Goal: Use online tool/utility: Utilize a website feature to perform a specific function

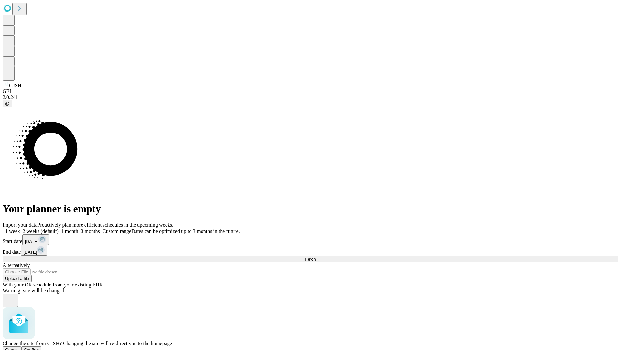
click at [39, 347] on span "Confirm" at bounding box center [31, 349] width 15 height 5
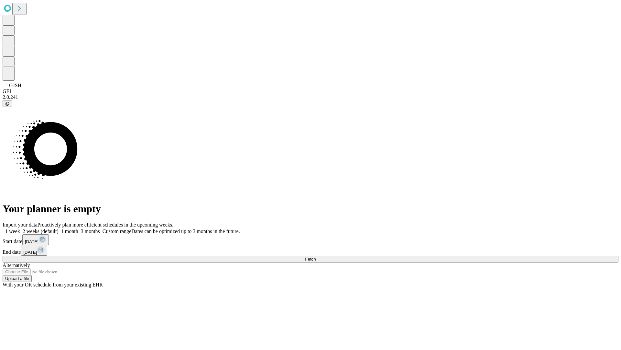
click at [59, 228] on label "2 weeks (default)" at bounding box center [39, 231] width 39 height 6
click at [316, 256] on span "Fetch" at bounding box center [310, 258] width 11 height 5
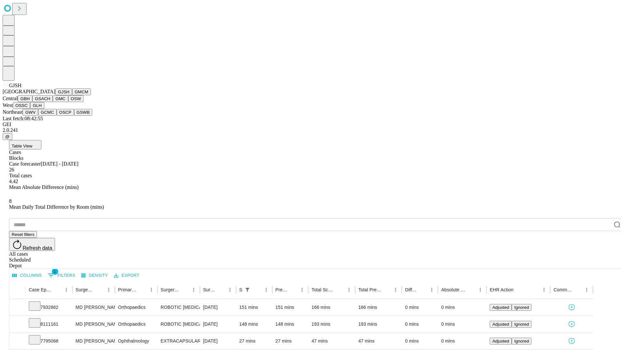
click at [72, 95] on button "GMCM" at bounding box center [81, 91] width 19 height 7
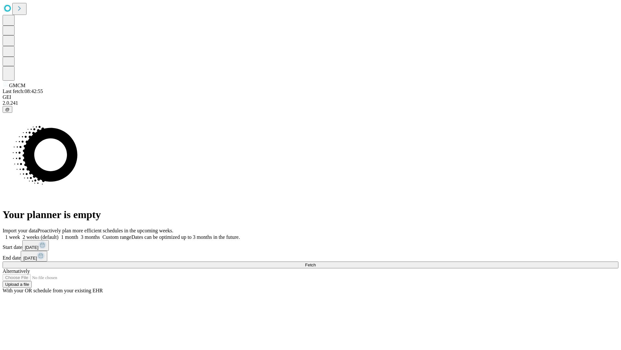
click at [59, 234] on label "2 weeks (default)" at bounding box center [39, 237] width 39 height 6
click at [316, 262] on span "Fetch" at bounding box center [310, 264] width 11 height 5
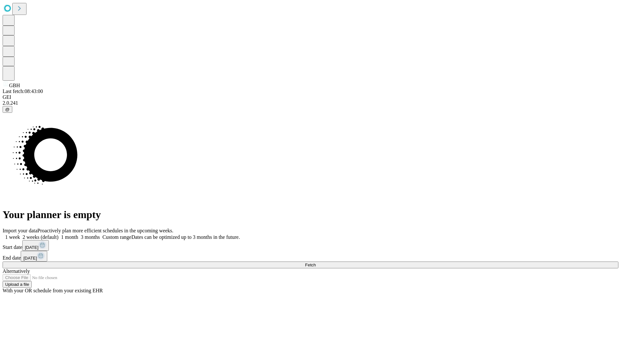
click at [316, 262] on span "Fetch" at bounding box center [310, 264] width 11 height 5
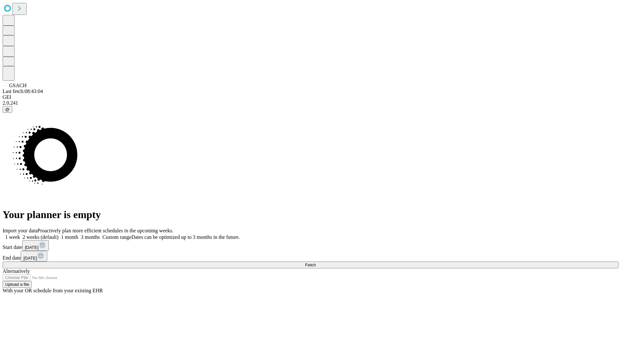
click at [59, 234] on label "2 weeks (default)" at bounding box center [39, 237] width 39 height 6
click at [316, 262] on span "Fetch" at bounding box center [310, 264] width 11 height 5
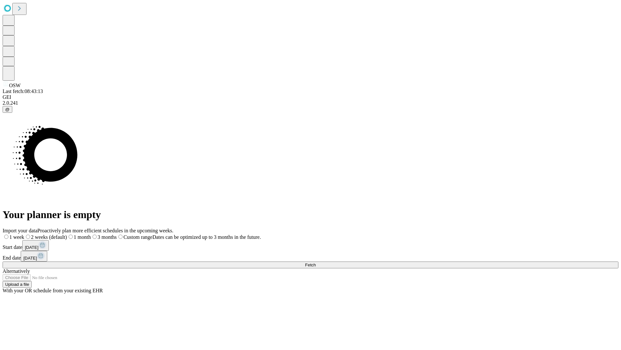
click at [316, 262] on span "Fetch" at bounding box center [310, 264] width 11 height 5
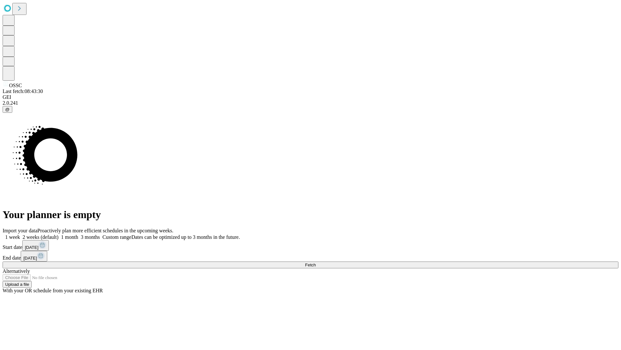
click at [59, 234] on label "2 weeks (default)" at bounding box center [39, 237] width 39 height 6
click at [316, 262] on span "Fetch" at bounding box center [310, 264] width 11 height 5
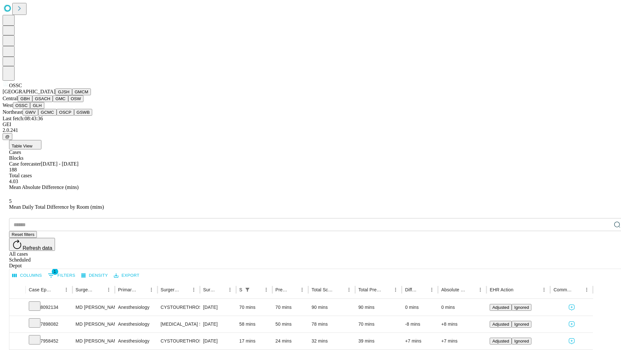
click at [44, 109] on button "GLH" at bounding box center [37, 105] width 14 height 7
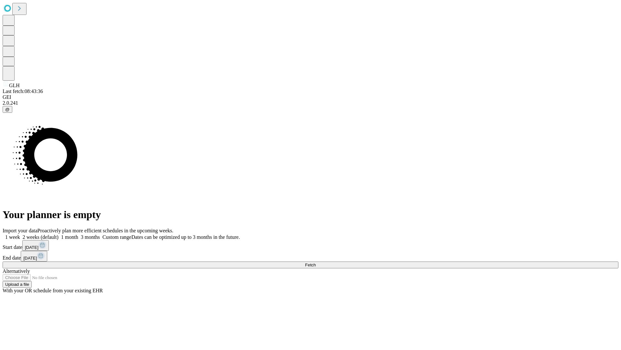
click at [59, 234] on label "2 weeks (default)" at bounding box center [39, 237] width 39 height 6
click at [316, 262] on span "Fetch" at bounding box center [310, 264] width 11 height 5
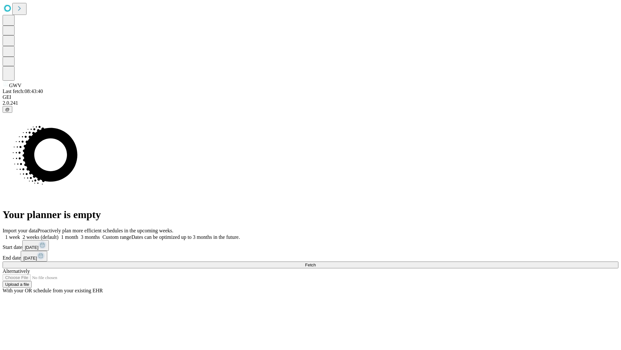
click at [316, 262] on span "Fetch" at bounding box center [310, 264] width 11 height 5
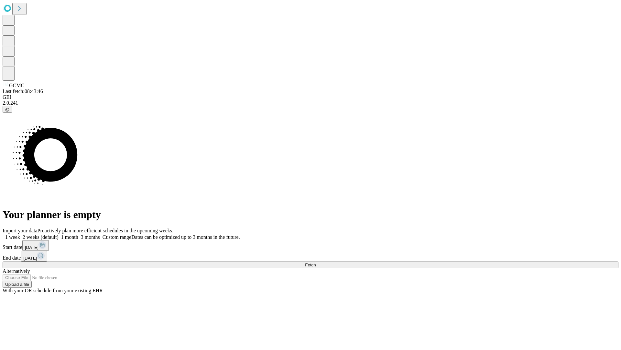
click at [59, 234] on label "2 weeks (default)" at bounding box center [39, 237] width 39 height 6
click at [316, 262] on span "Fetch" at bounding box center [310, 264] width 11 height 5
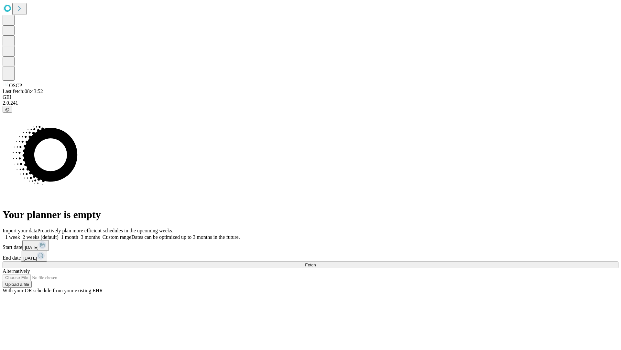
click at [59, 234] on label "2 weeks (default)" at bounding box center [39, 237] width 39 height 6
click at [316, 262] on span "Fetch" at bounding box center [310, 264] width 11 height 5
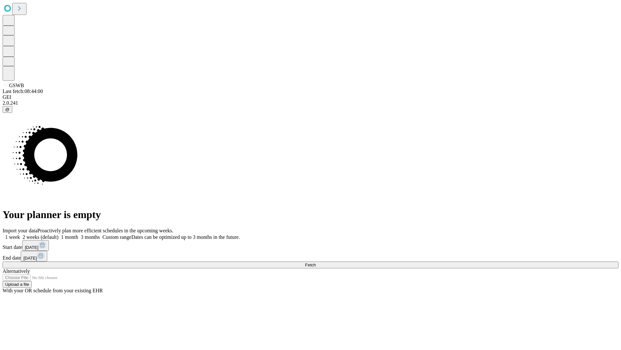
click at [59, 234] on label "2 weeks (default)" at bounding box center [39, 237] width 39 height 6
click at [316, 262] on span "Fetch" at bounding box center [310, 264] width 11 height 5
